Goal: Task Accomplishment & Management: Complete application form

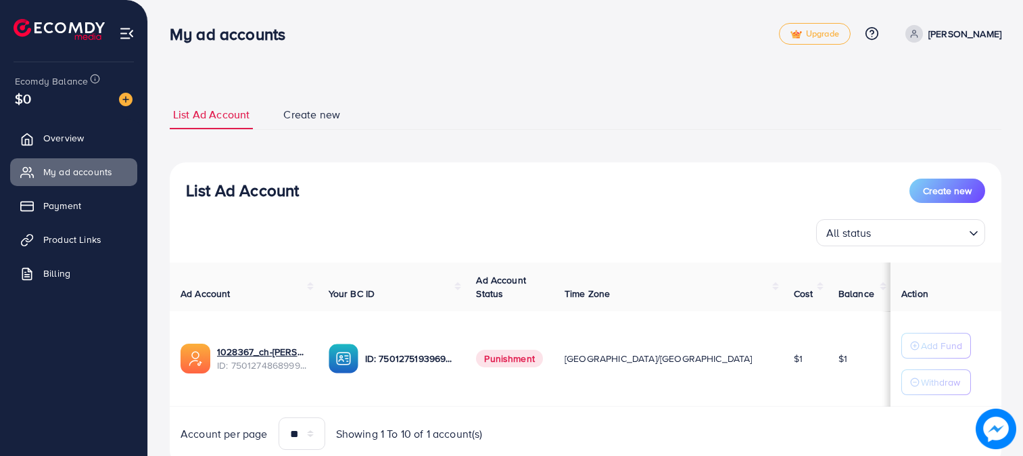
scroll to position [48, 0]
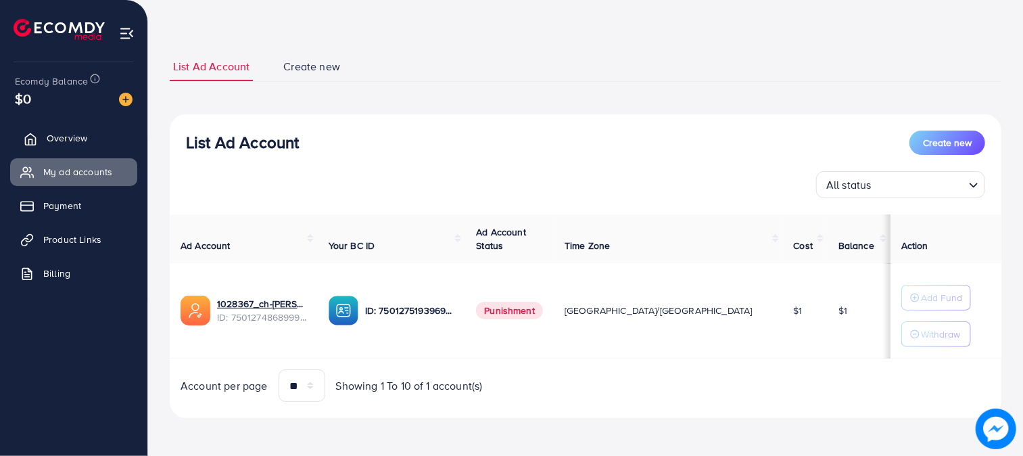
click at [41, 146] on link "Overview" at bounding box center [73, 137] width 127 height 27
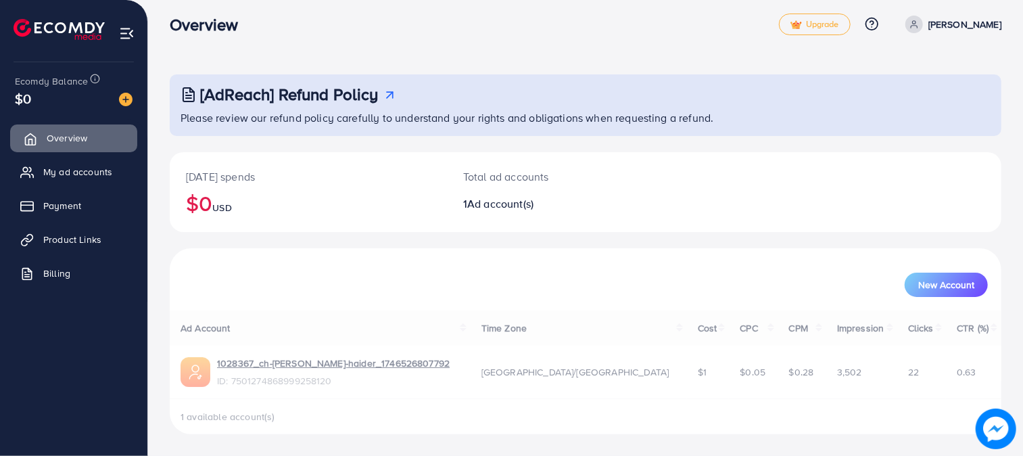
scroll to position [0, 0]
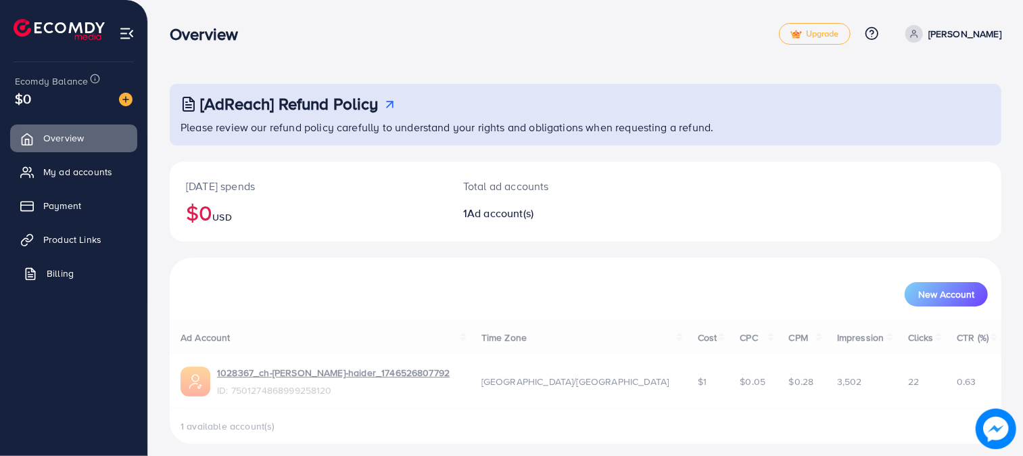
click at [58, 273] on span "Billing" at bounding box center [60, 274] width 27 height 14
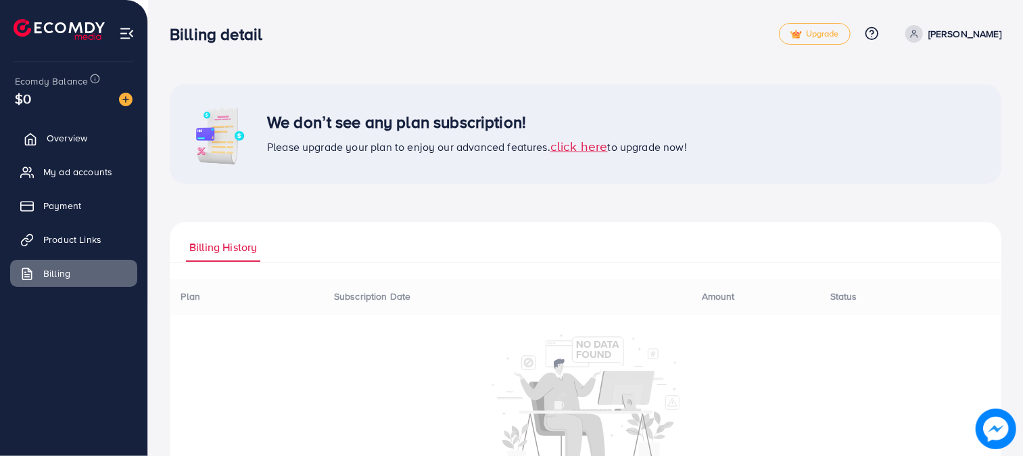
drag, startPoint x: 64, startPoint y: 172, endPoint x: 62, endPoint y: 140, distance: 31.9
click at [64, 172] on span "My ad accounts" at bounding box center [77, 172] width 69 height 14
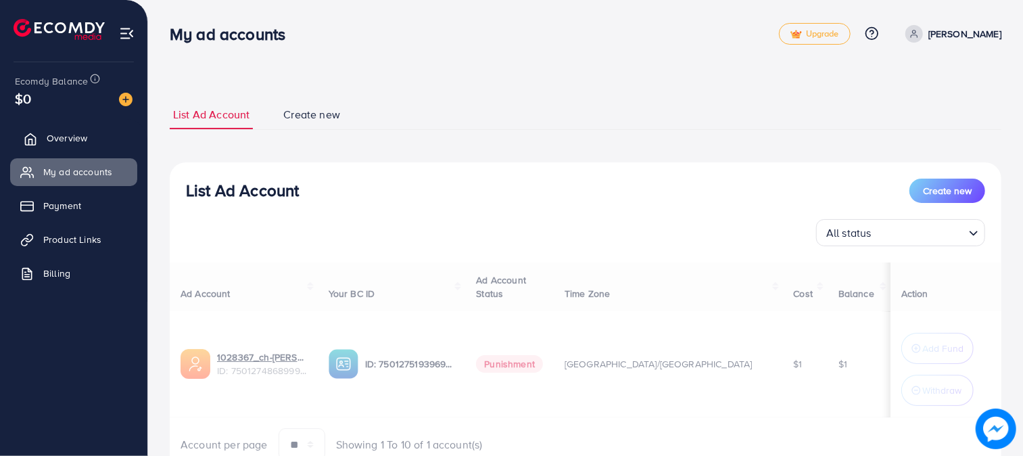
click at [62, 140] on span "Overview" at bounding box center [67, 138] width 41 height 14
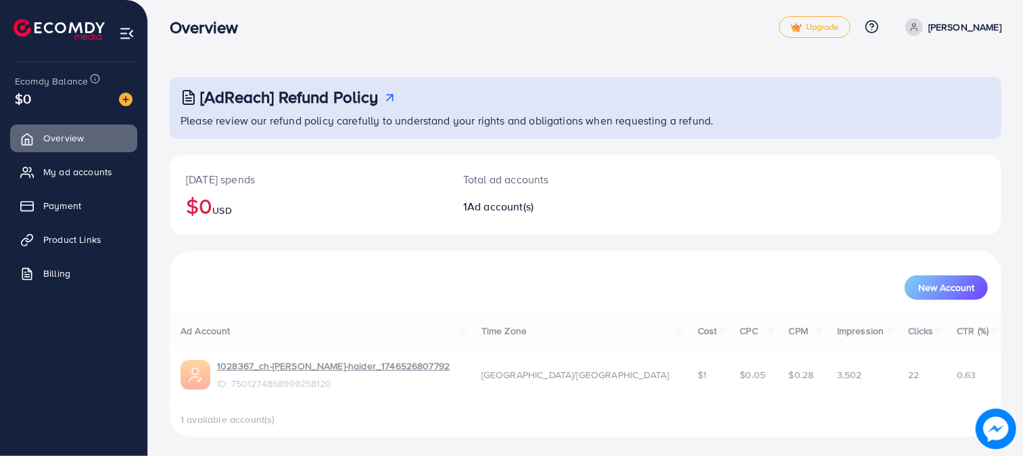
scroll to position [9, 0]
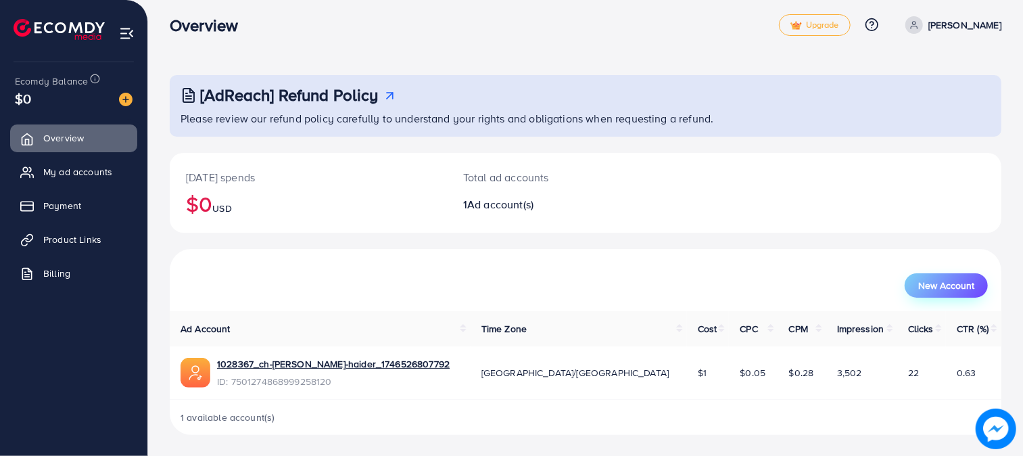
click at [954, 285] on span "New Account" at bounding box center [947, 285] width 56 height 9
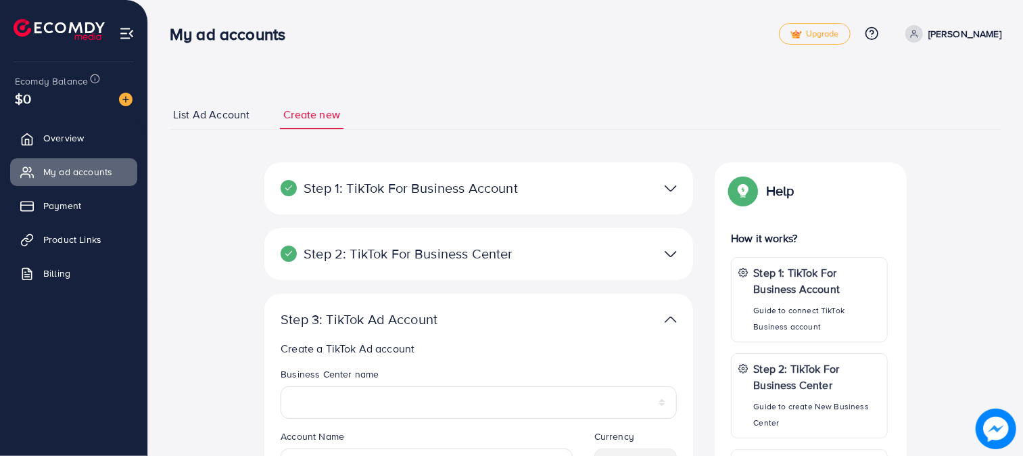
select select
